Goal: Navigation & Orientation: Find specific page/section

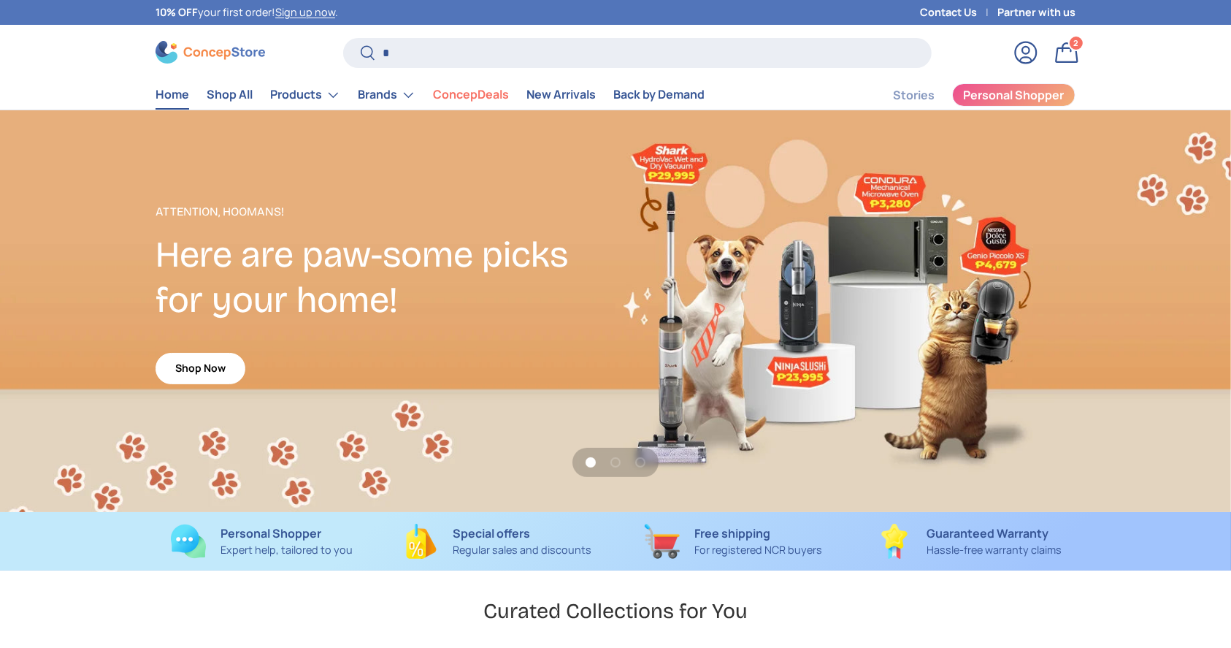
scroll to position [3778, 5972]
type input "***"
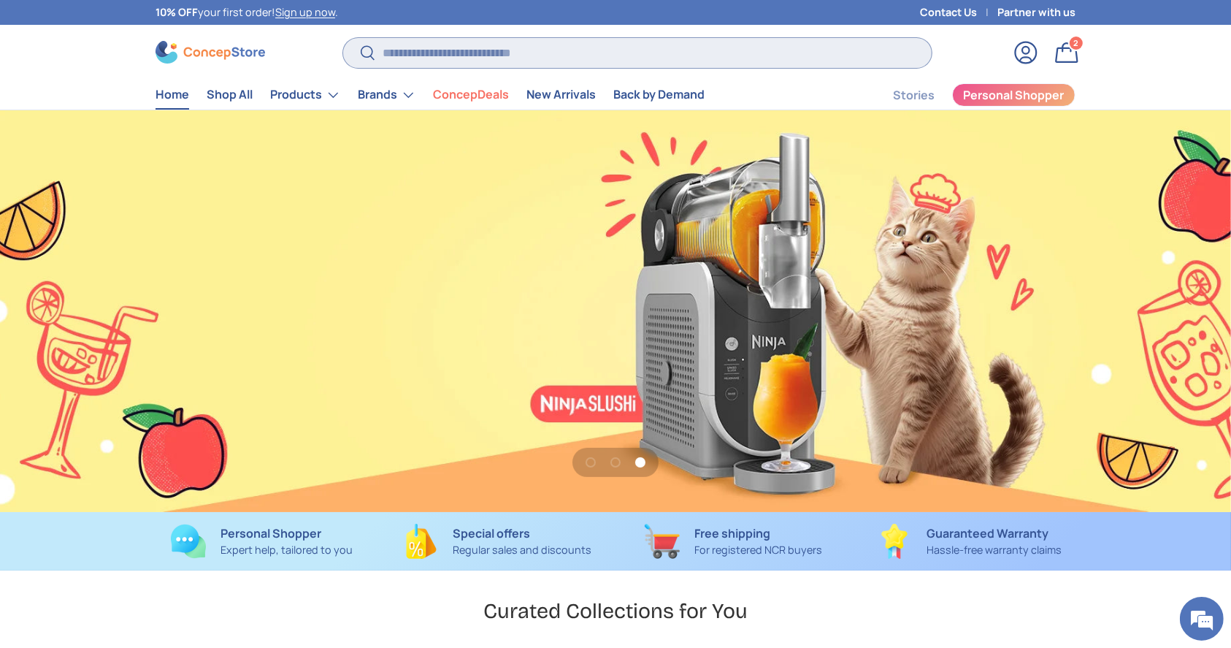
scroll to position [0, 0]
